Goal: Transaction & Acquisition: Purchase product/service

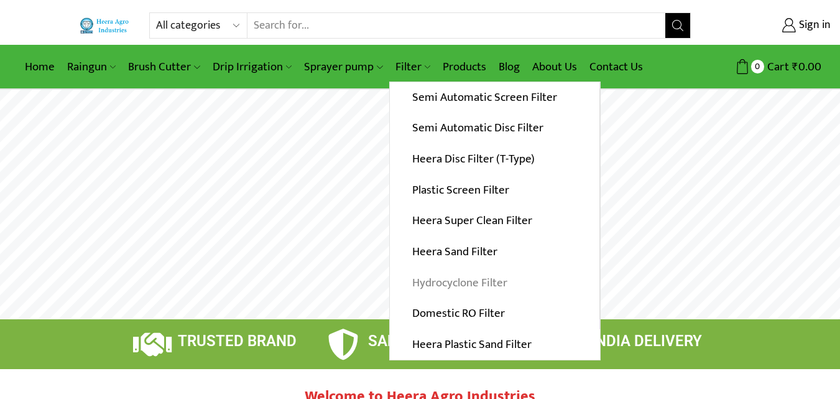
click at [451, 282] on link "Hydrocyclone Filter" at bounding box center [495, 282] width 210 height 31
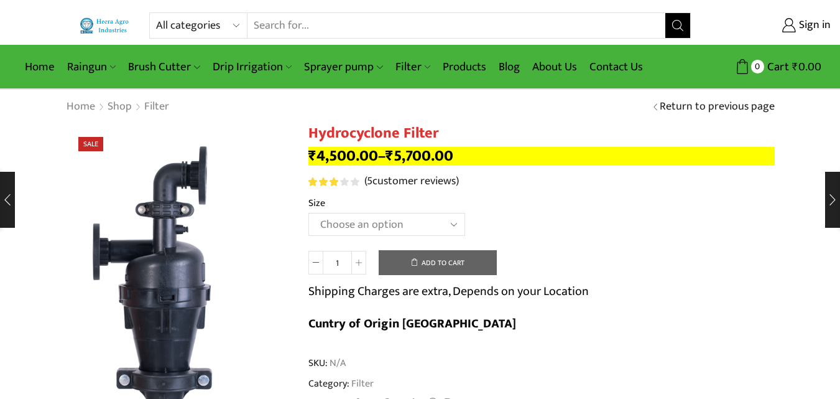
click at [452, 224] on select "Choose an option 2" Hydrocyclone Filter 2.5" Hydrocyclone Filter 3" Hydrocyclon…" at bounding box center [387, 224] width 157 height 23
click at [309, 213] on select "Choose an option 2" Hydrocyclone Filter 2.5" Hydrocyclone Filter 3" Hydrocyclon…" at bounding box center [387, 224] width 157 height 23
select select "2" Hydrocyclone Filter"
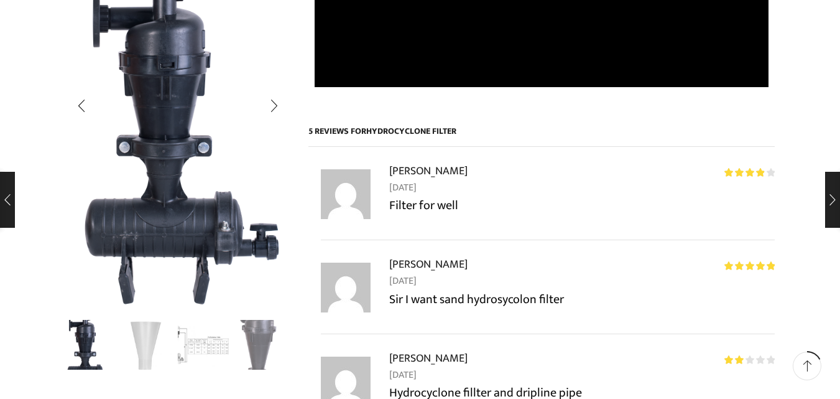
scroll to position [995, 0]
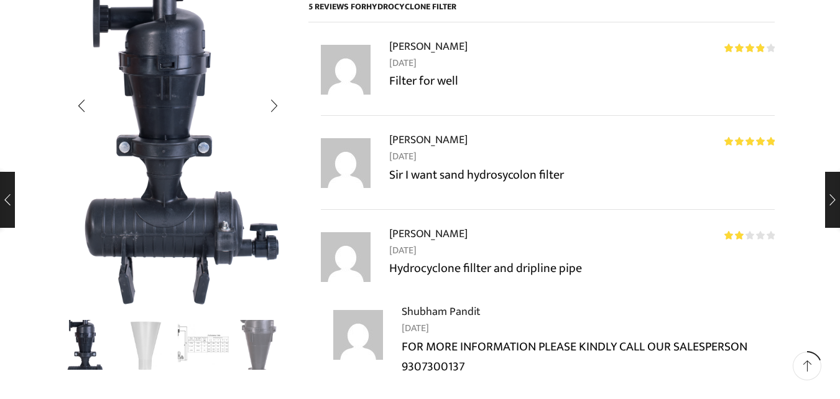
click at [197, 349] on img "3 / 4" at bounding box center [204, 344] width 52 height 52
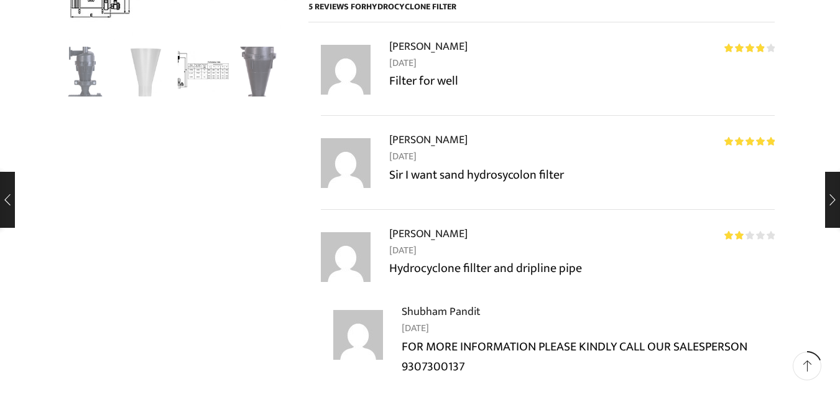
click at [201, 74] on img "3 / 4" at bounding box center [204, 71] width 52 height 52
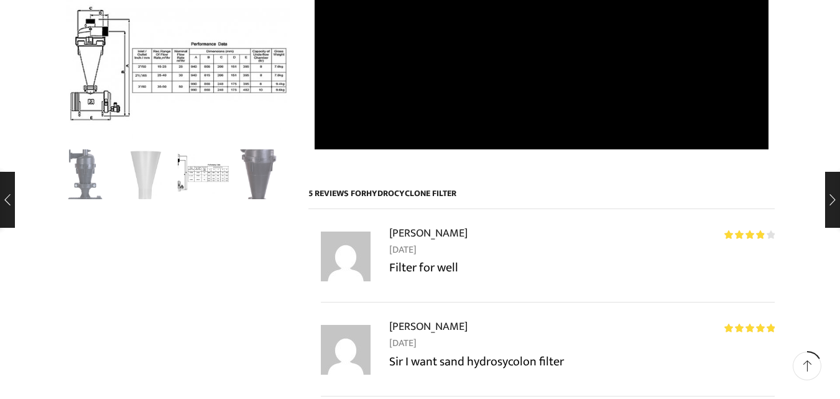
scroll to position [933, 0]
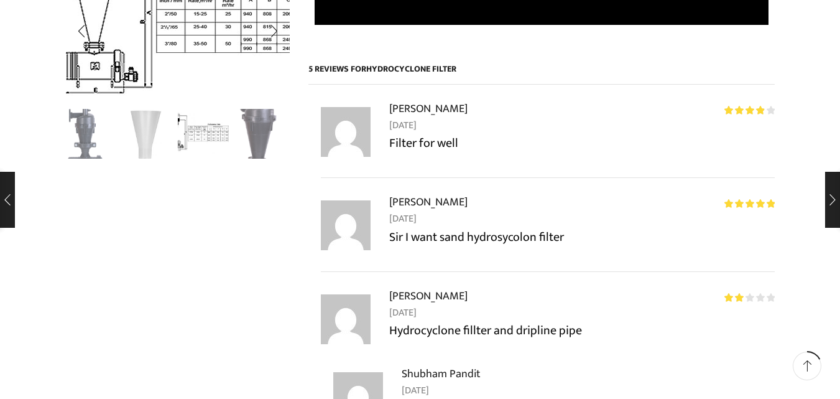
click at [82, 52] on img "3 / 4" at bounding box center [224, 17] width 332 height 221
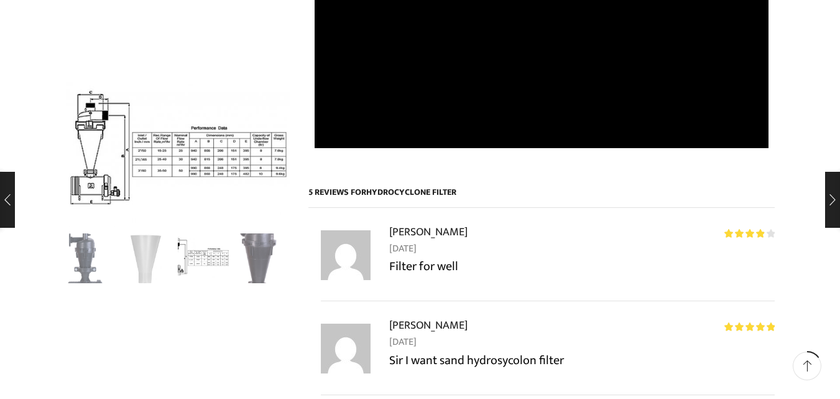
scroll to position [809, 0]
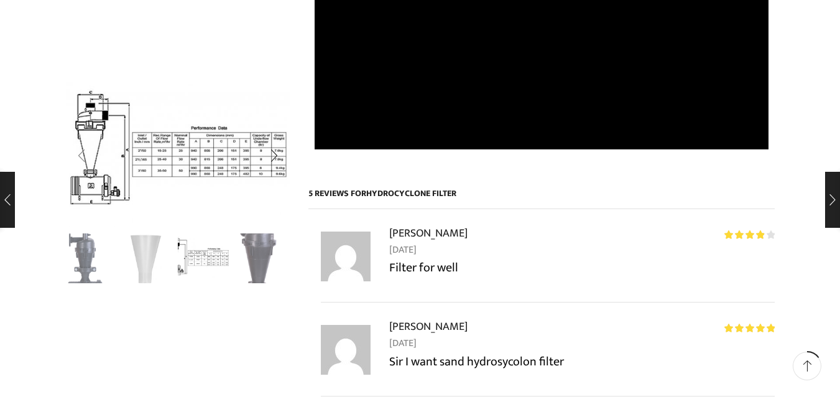
click at [86, 157] on div "Previous slide" at bounding box center [81, 156] width 31 height 31
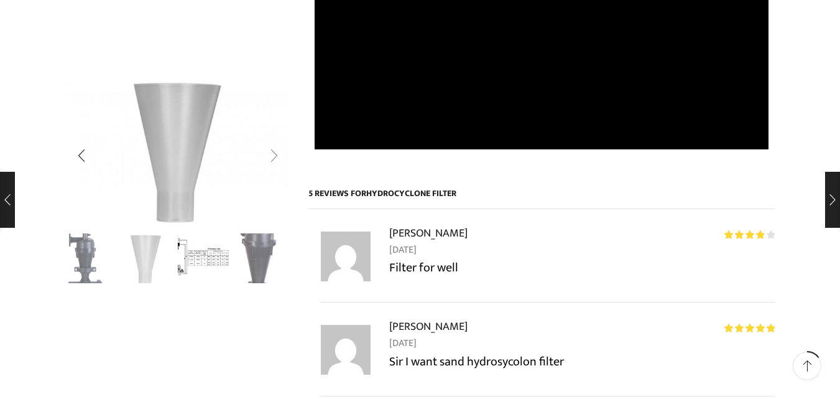
click at [274, 158] on div "Next slide" at bounding box center [274, 156] width 31 height 31
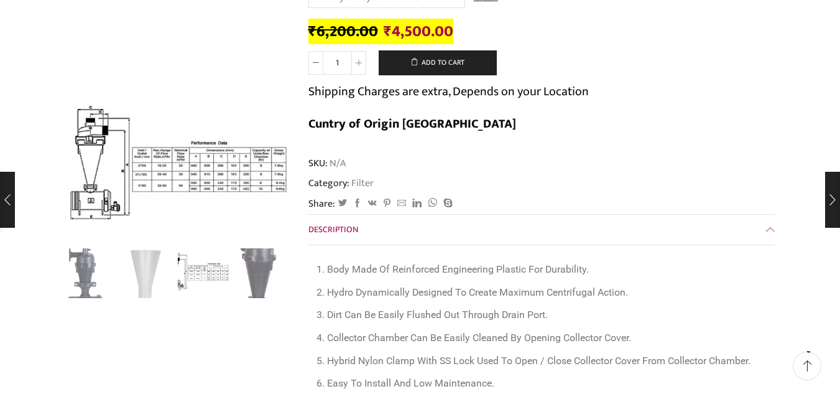
scroll to position [187, 0]
